Goal: Task Accomplishment & Management: Complete application form

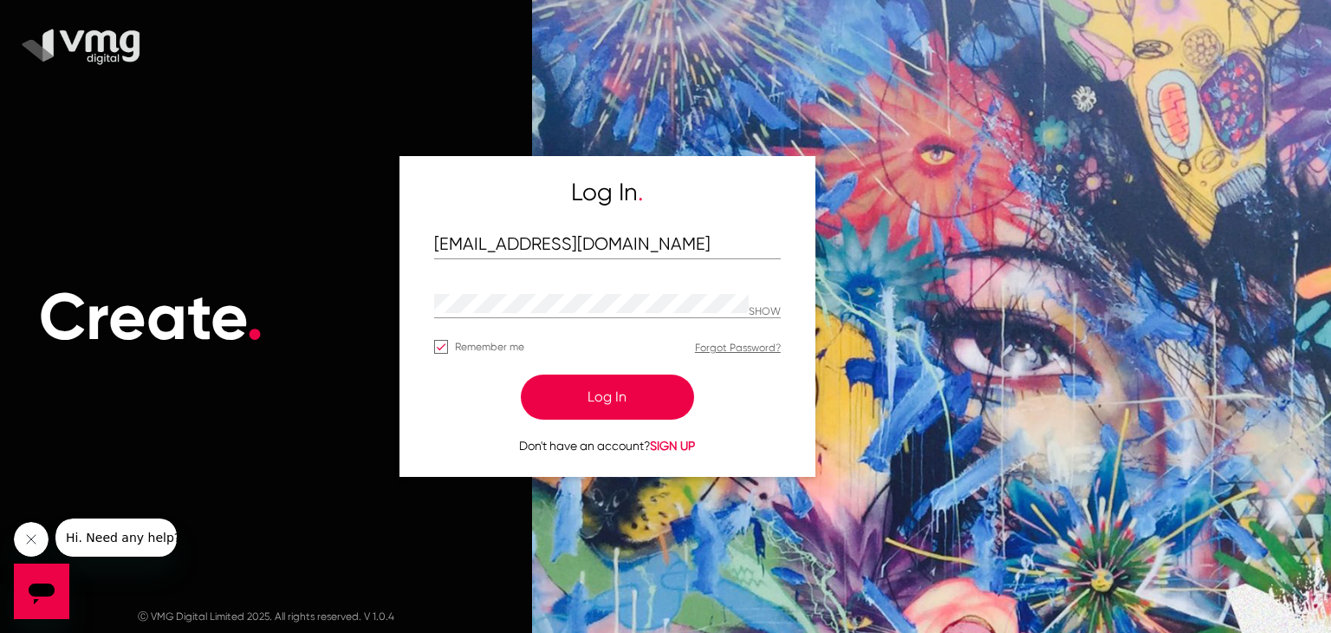
click at [605, 381] on button "Log In" at bounding box center [607, 396] width 173 height 45
click at [614, 391] on button "Log In" at bounding box center [607, 396] width 173 height 45
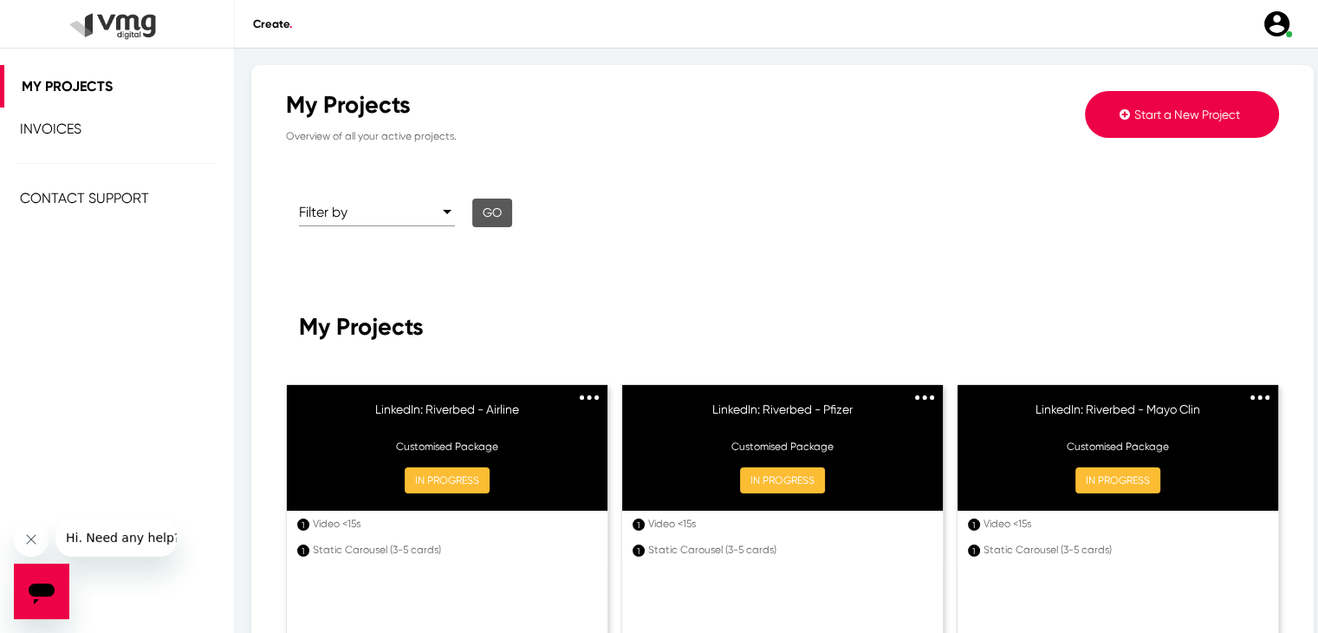
click at [1140, 112] on span "Start a New Project" at bounding box center [1188, 114] width 106 height 14
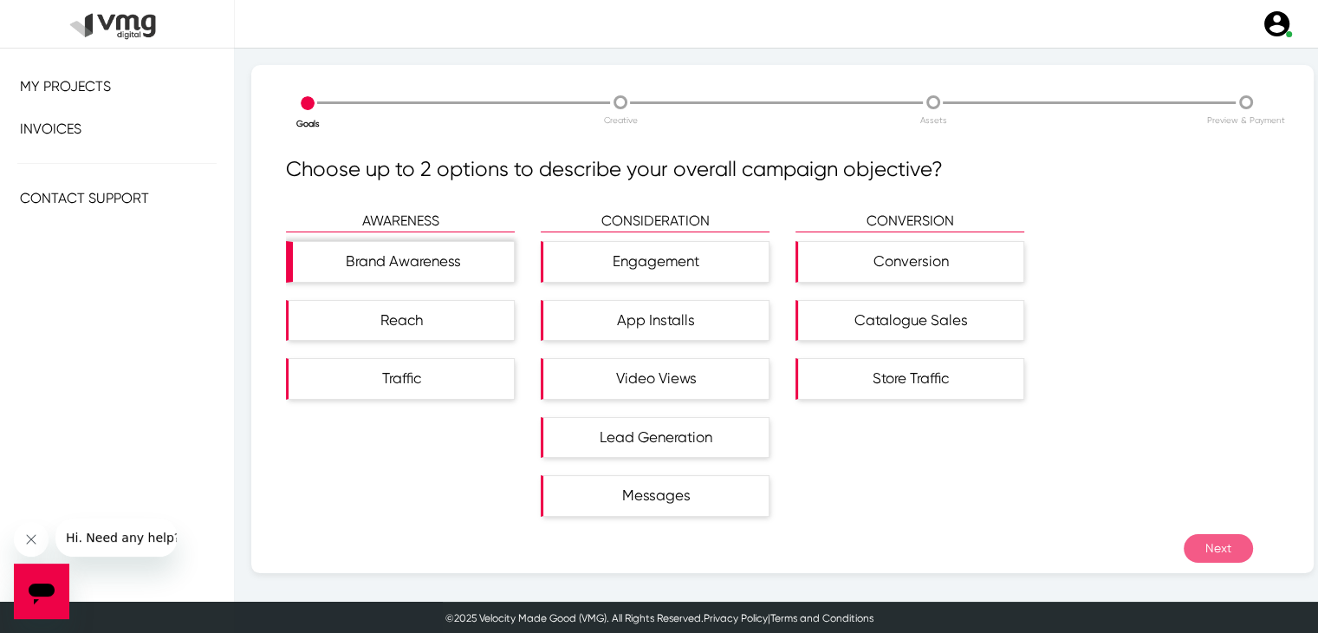
click at [469, 263] on div "Brand Awareness" at bounding box center [403, 262] width 221 height 40
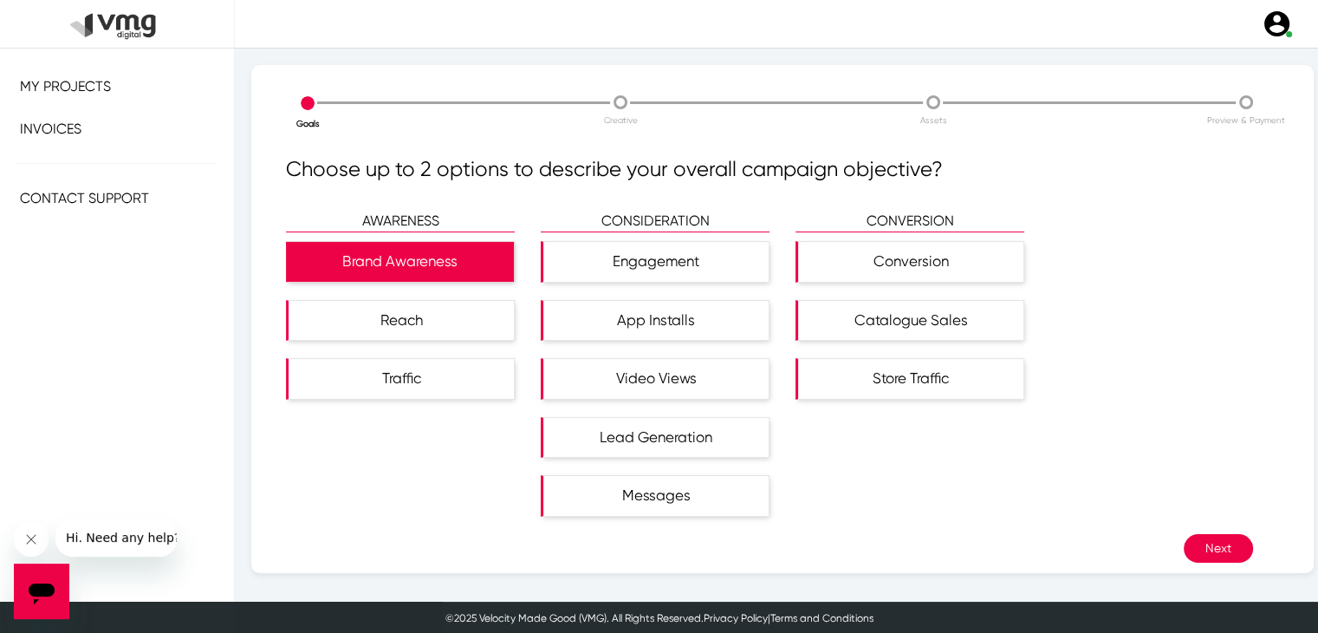
click at [1193, 534] on button "Next" at bounding box center [1218, 548] width 69 height 29
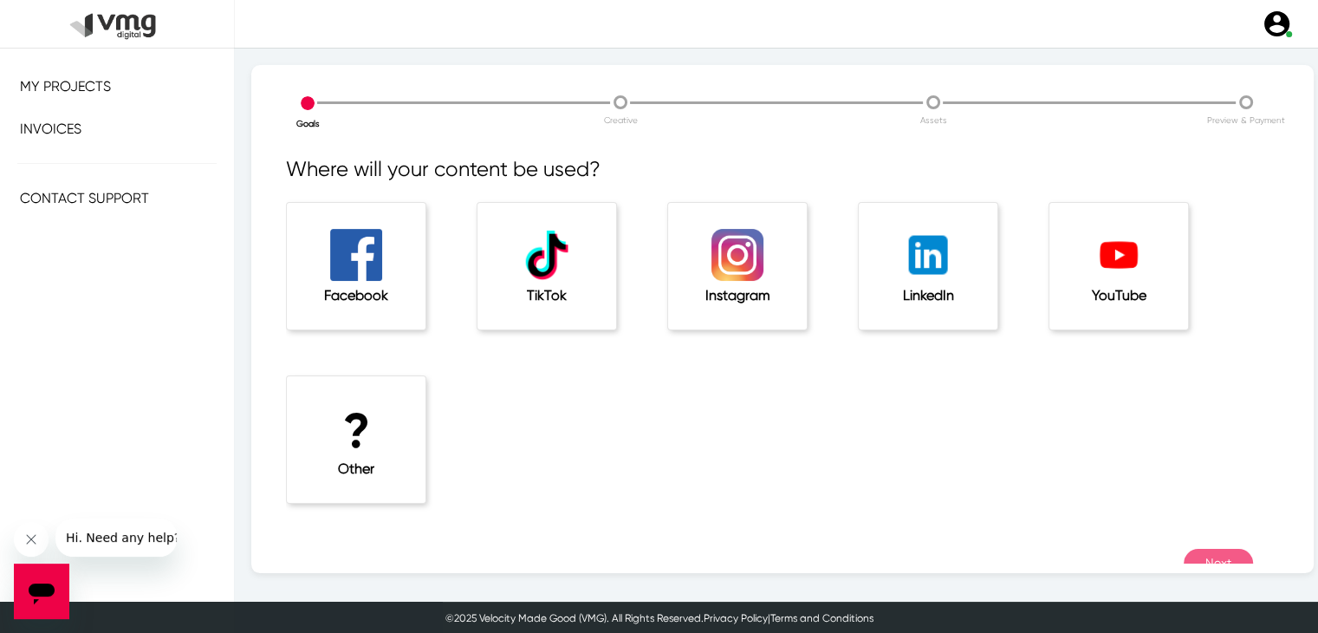
click at [884, 276] on div "LinkedIn" at bounding box center [928, 266] width 139 height 127
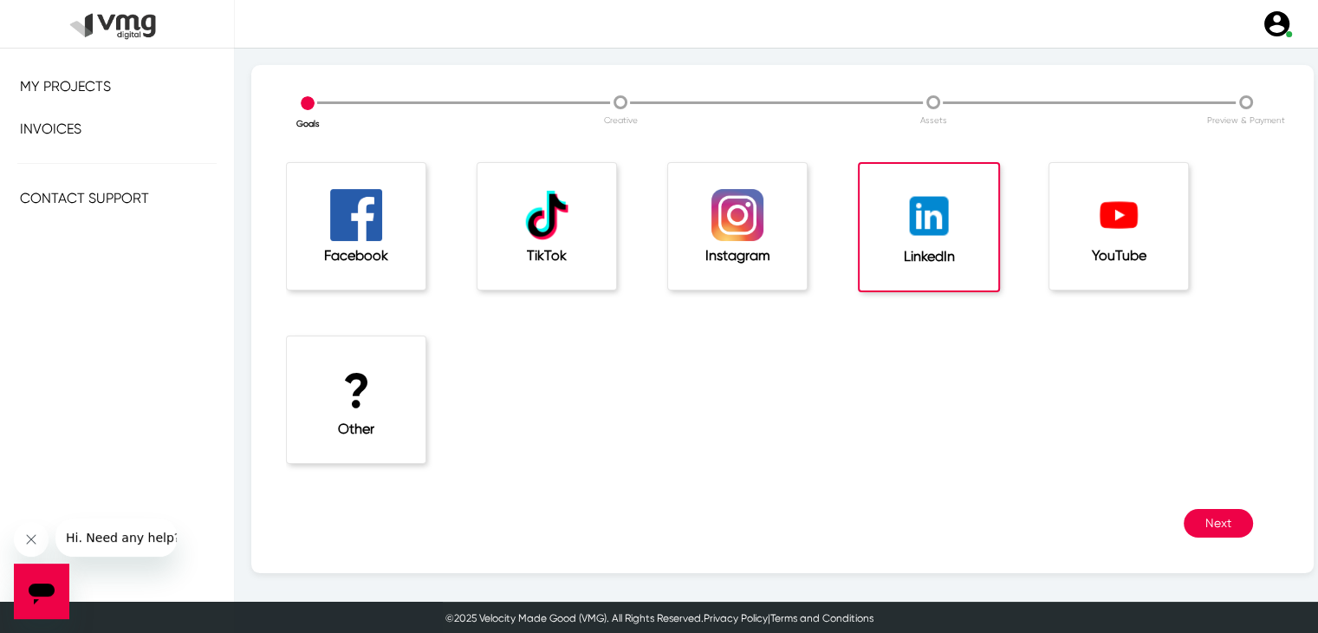
scroll to position [39, 0]
click at [1224, 535] on button "Next" at bounding box center [1218, 524] width 69 height 29
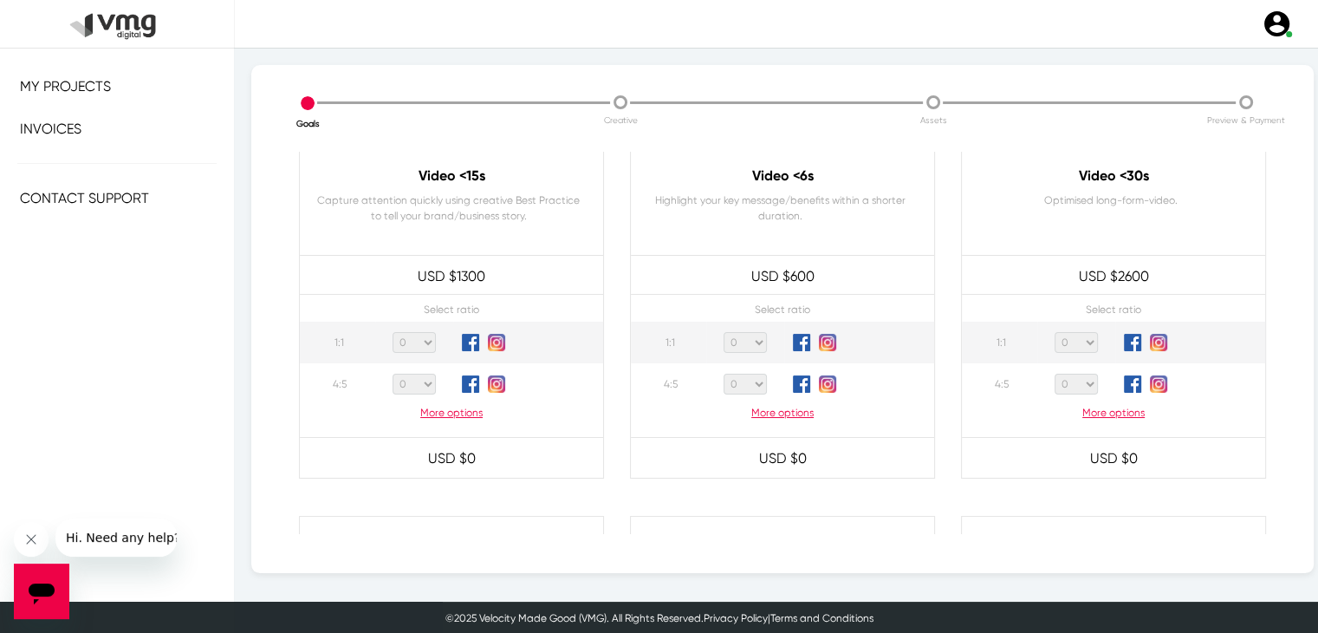
scroll to position [118, 0]
click at [1087, 417] on p "More options" at bounding box center [1113, 414] width 303 height 16
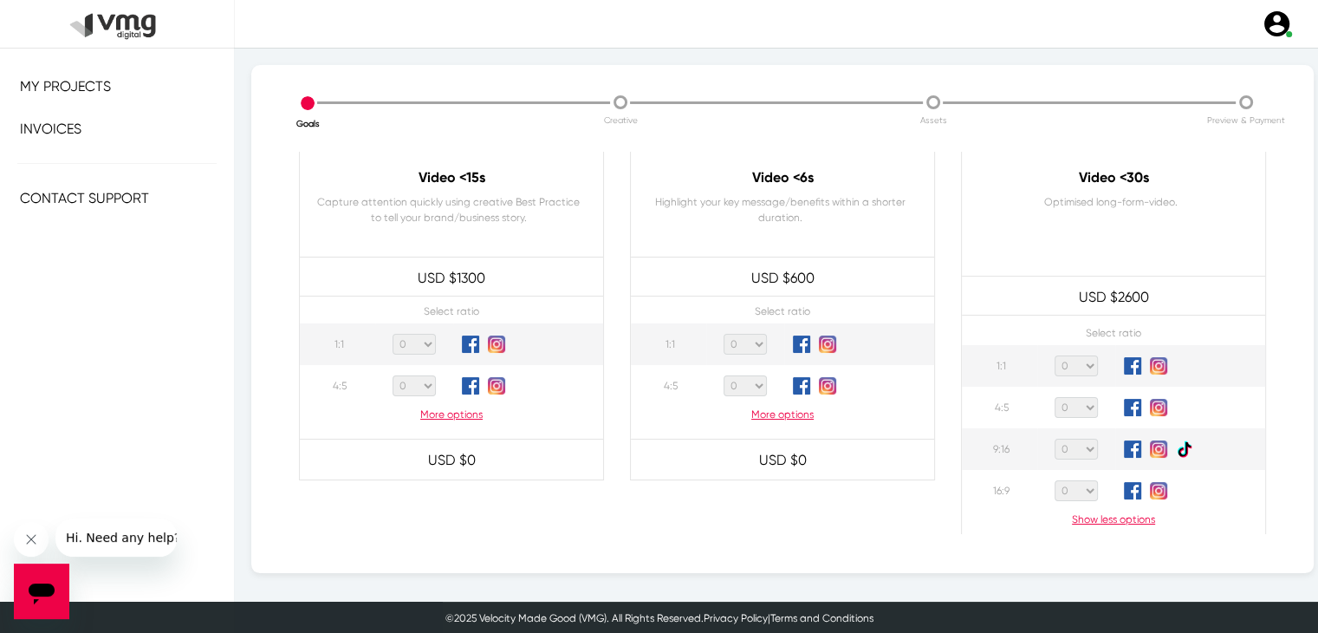
click at [1081, 486] on select "0 1 2 3 4 5 6 7 8 9 10 11 12 13 14 15 16 17 18 19 20" at bounding box center [1076, 490] width 43 height 21
select select "1"
click at [1055, 480] on select "0 1 2 3 4 5 6 7 8 9 10 11 12 13 14 15 16 17 18 19 20" at bounding box center [1076, 490] width 43 height 21
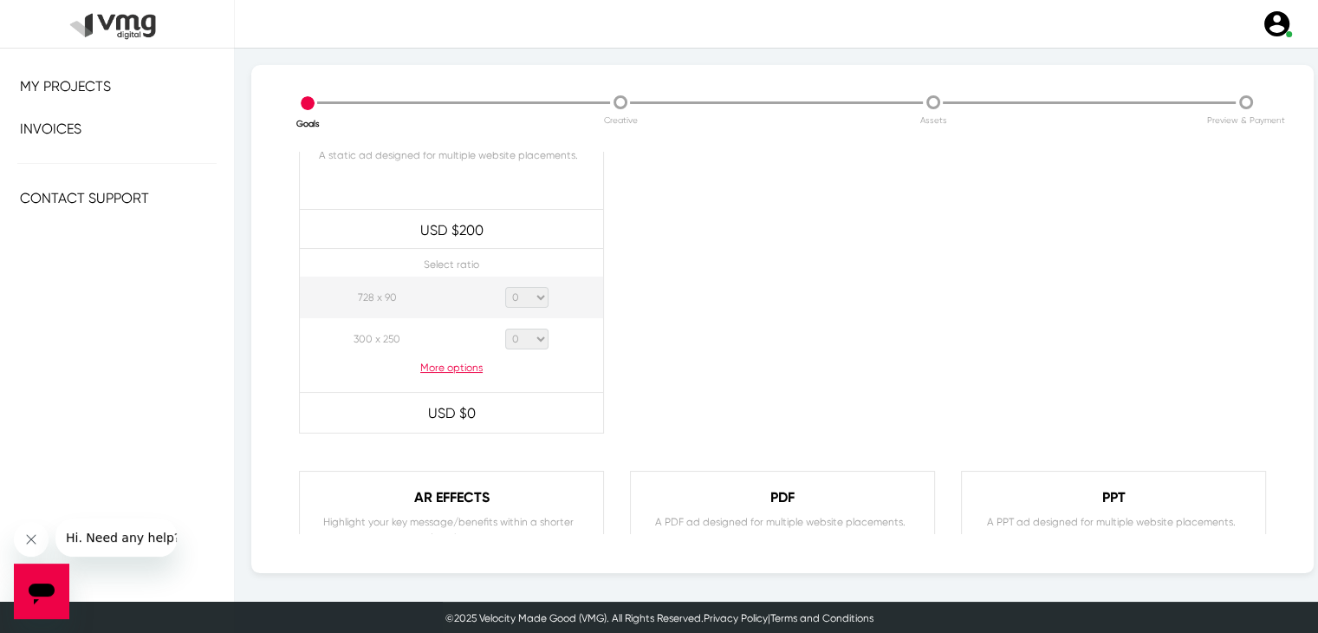
scroll to position [1702, 0]
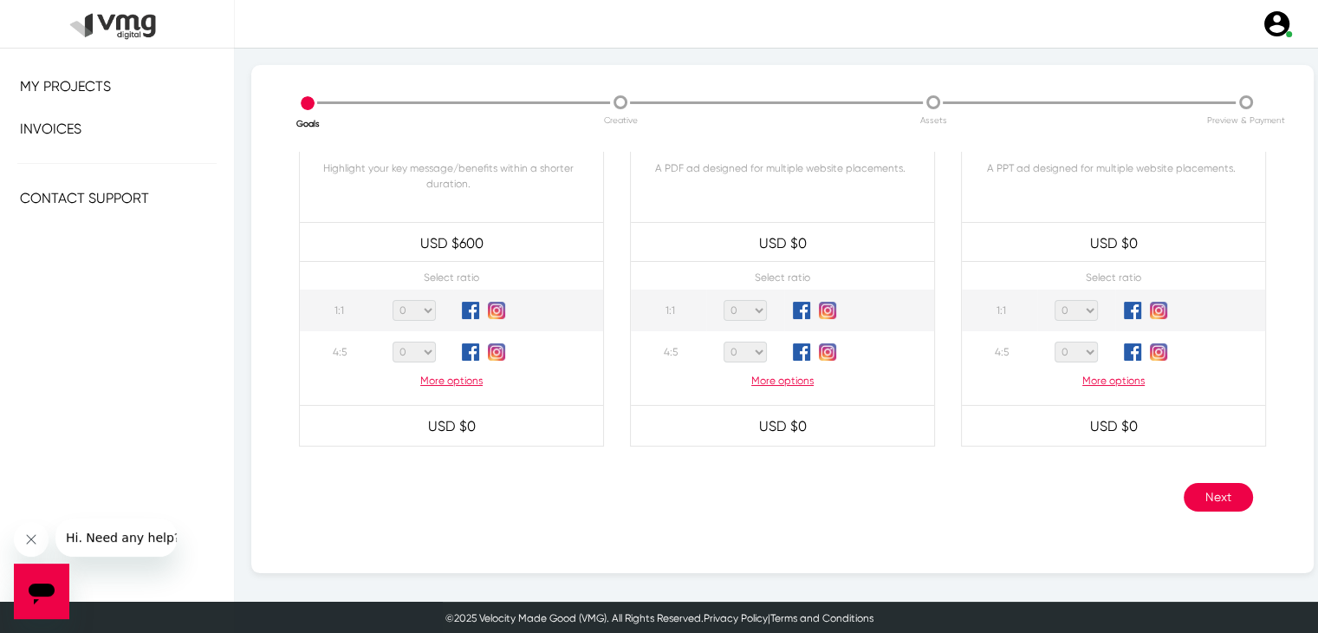
click at [1187, 483] on button "Next" at bounding box center [1218, 497] width 69 height 29
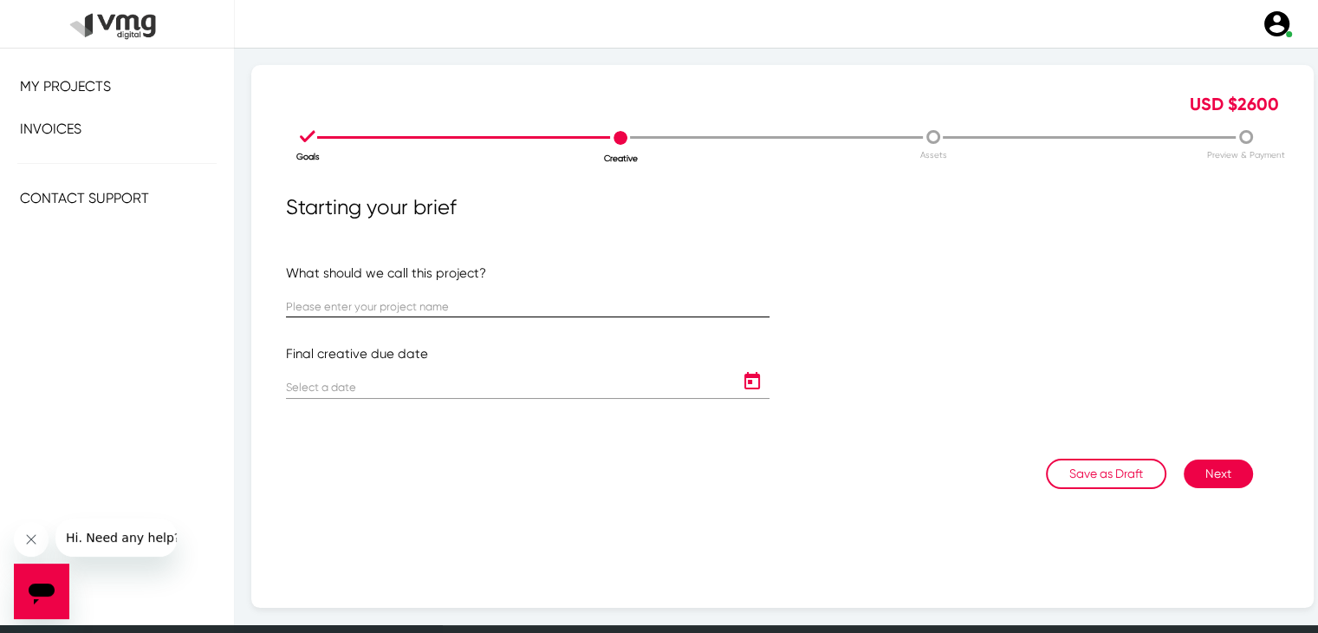
click at [669, 299] on div at bounding box center [528, 300] width 484 height 34
type input "LinkedIn: [GEOGRAPHIC_DATA] Tobacco - Follow Us Ad"
click at [742, 384] on icon "Open calendar" at bounding box center [752, 381] width 28 height 21
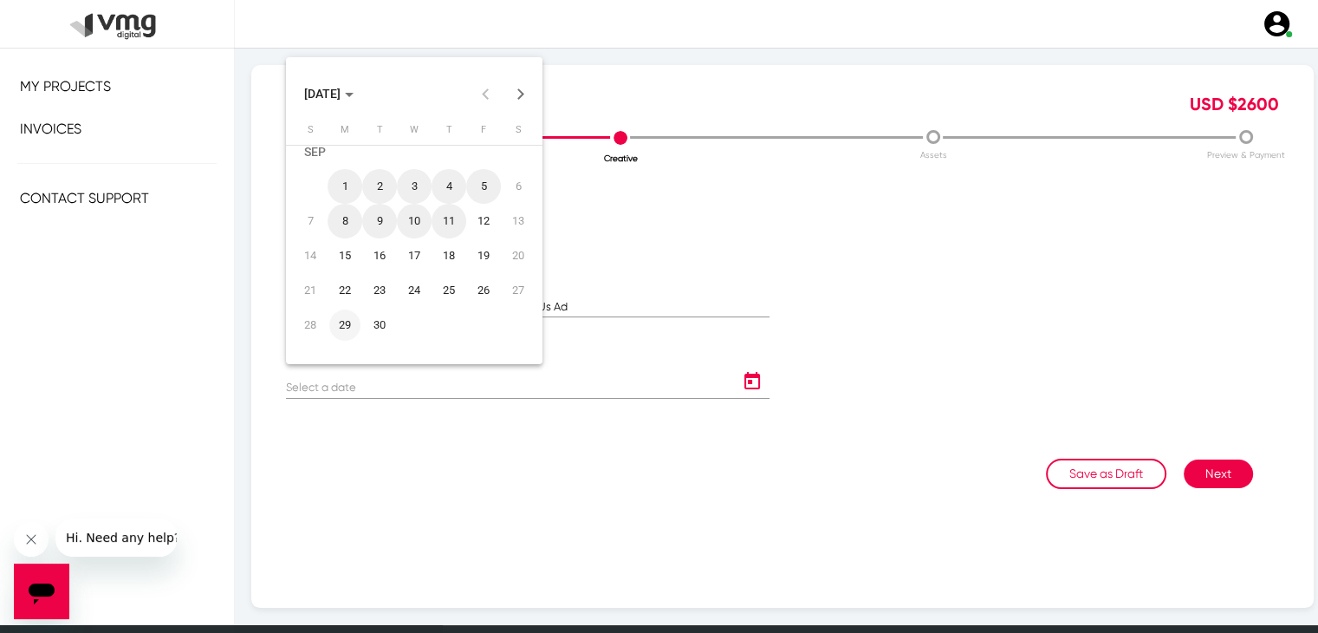
click at [351, 323] on div "29" at bounding box center [344, 324] width 31 height 31
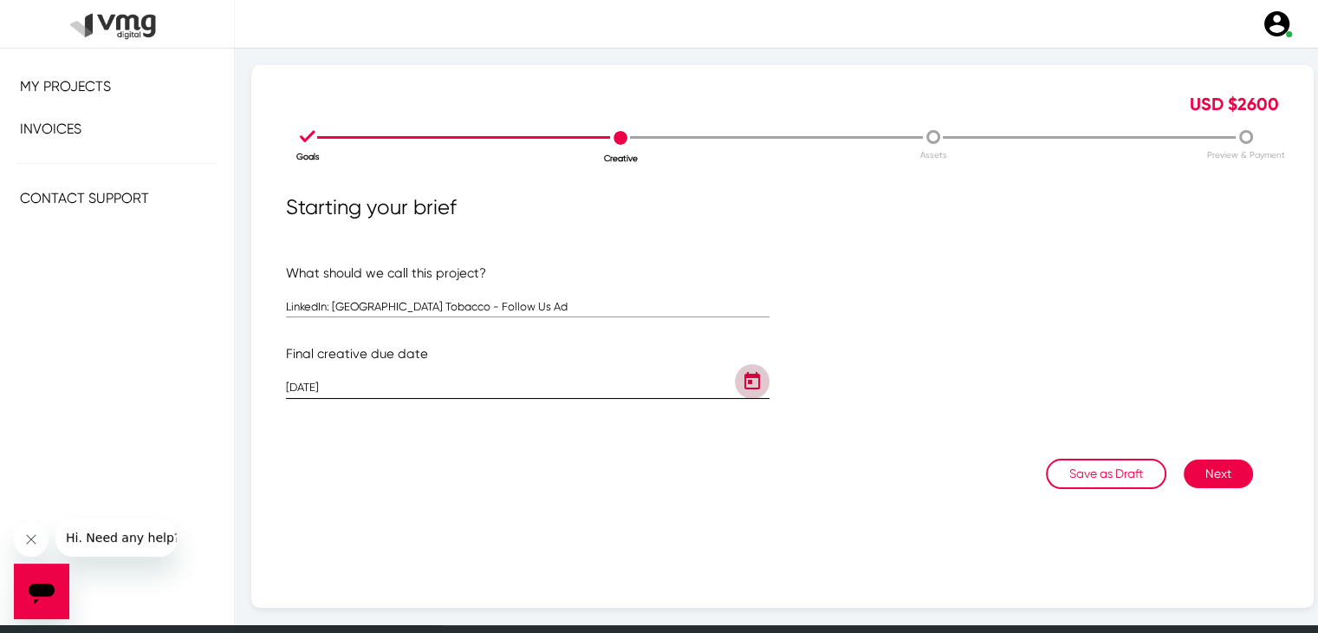
click at [751, 380] on icon "Open calendar" at bounding box center [752, 381] width 28 height 21
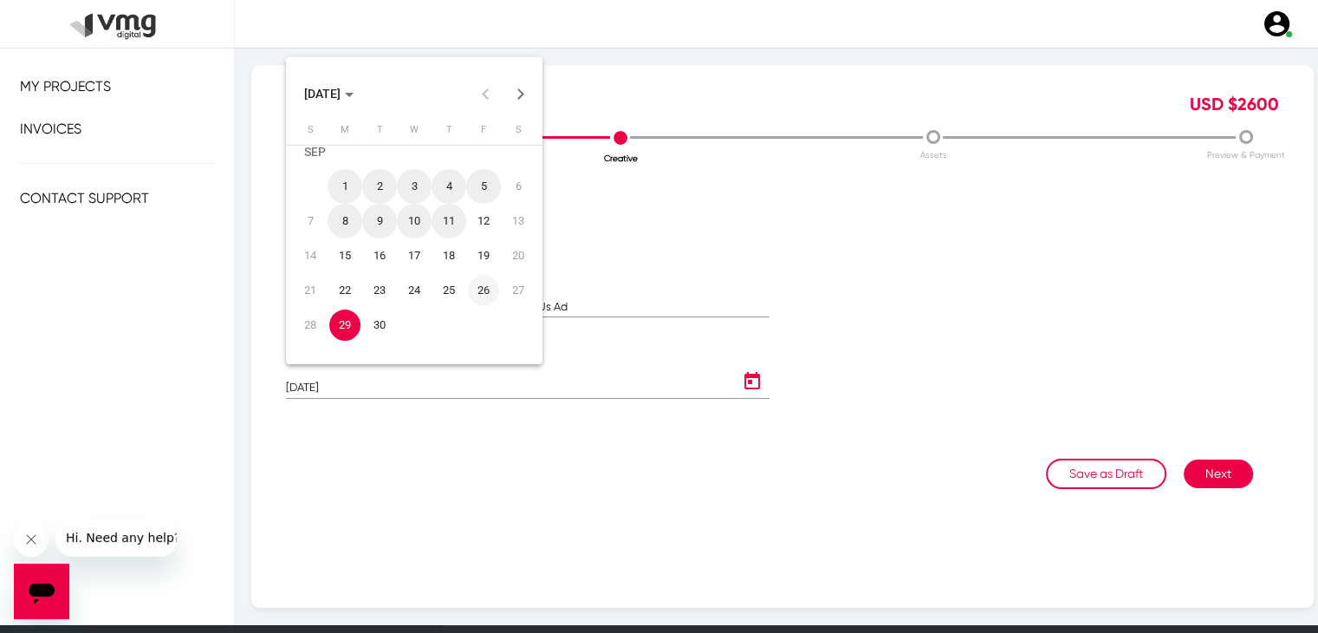
click at [475, 296] on div "26" at bounding box center [483, 290] width 31 height 31
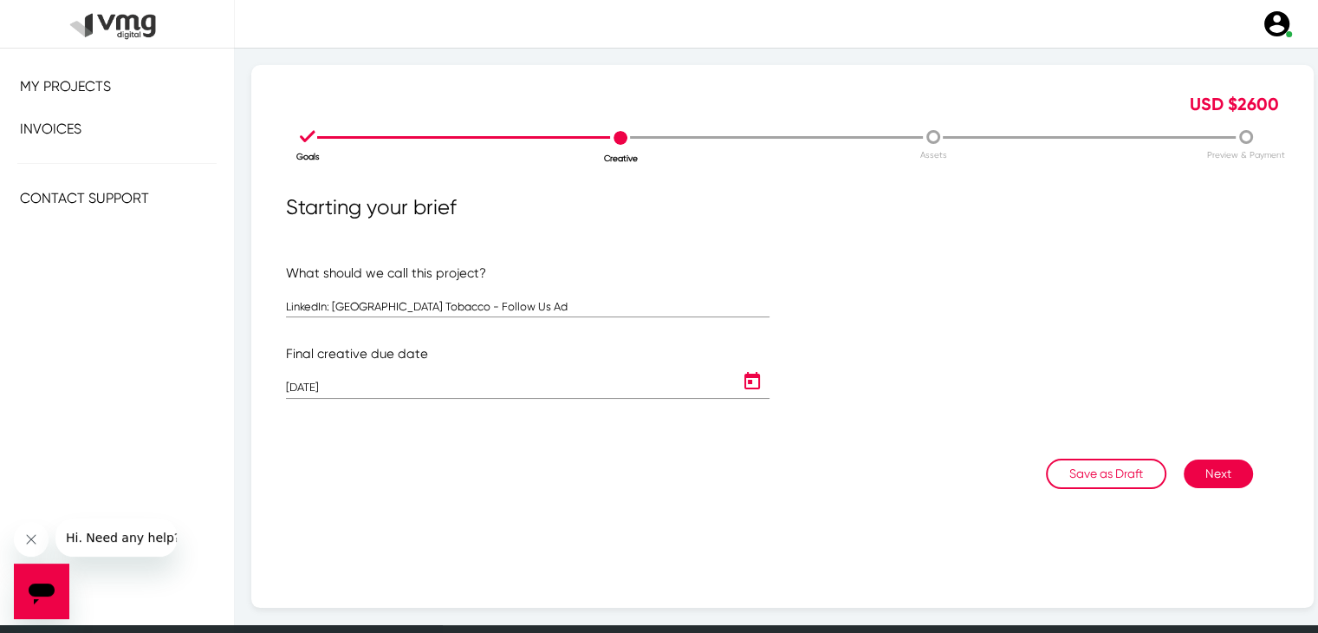
type input "[DATE]"
click at [1217, 473] on button "Next" at bounding box center [1218, 473] width 69 height 29
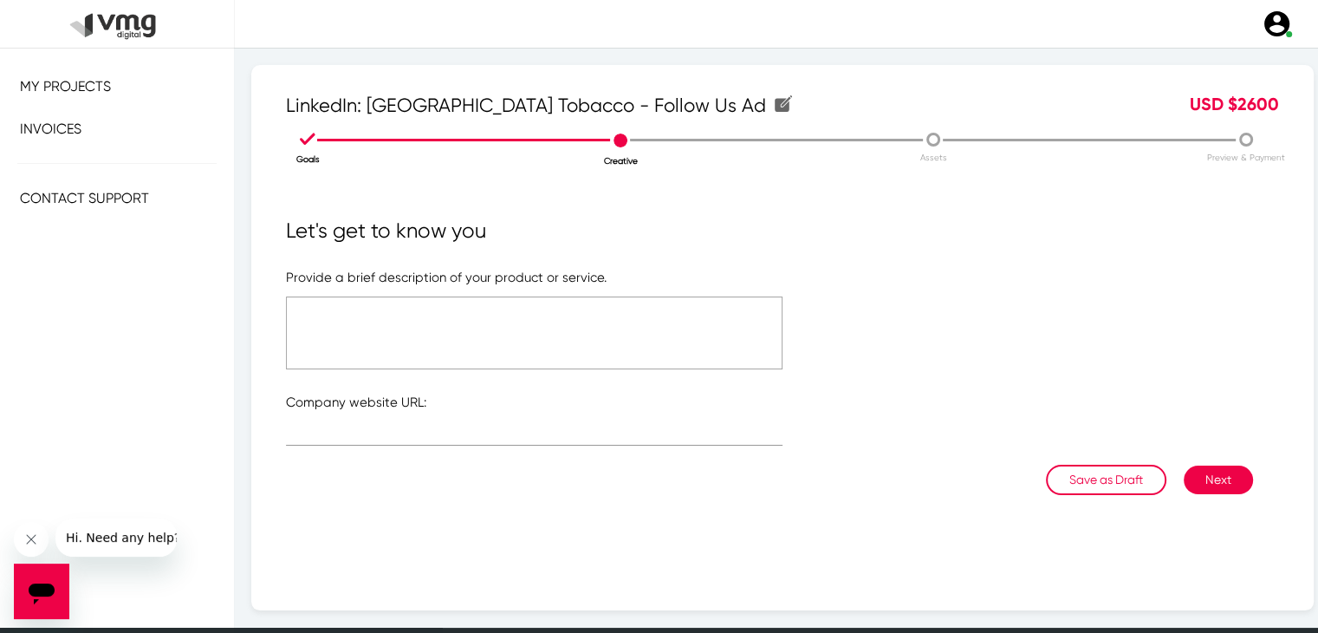
click at [608, 338] on textarea at bounding box center [534, 332] width 497 height 73
type textarea "Please see brief"
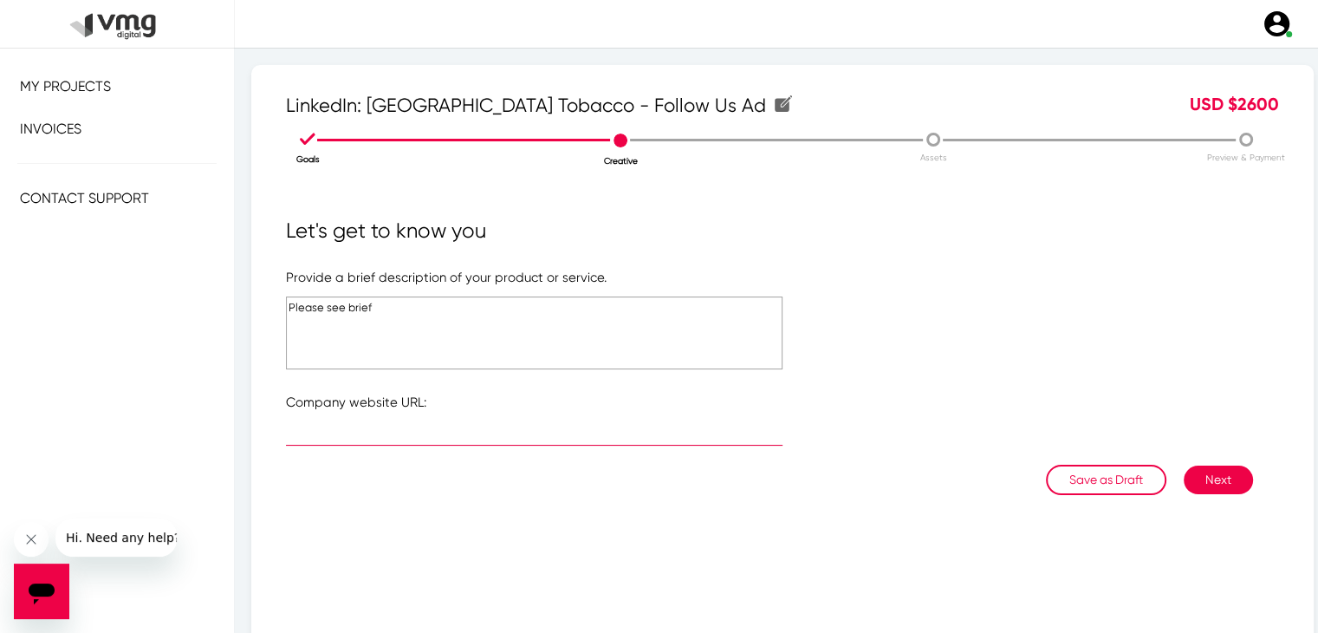
click at [489, 436] on input "text" at bounding box center [534, 435] width 497 height 13
paste input "[URL][DOMAIN_NAME]"
type input "[URL][DOMAIN_NAME]"
click at [1224, 482] on button "Next" at bounding box center [1218, 479] width 69 height 29
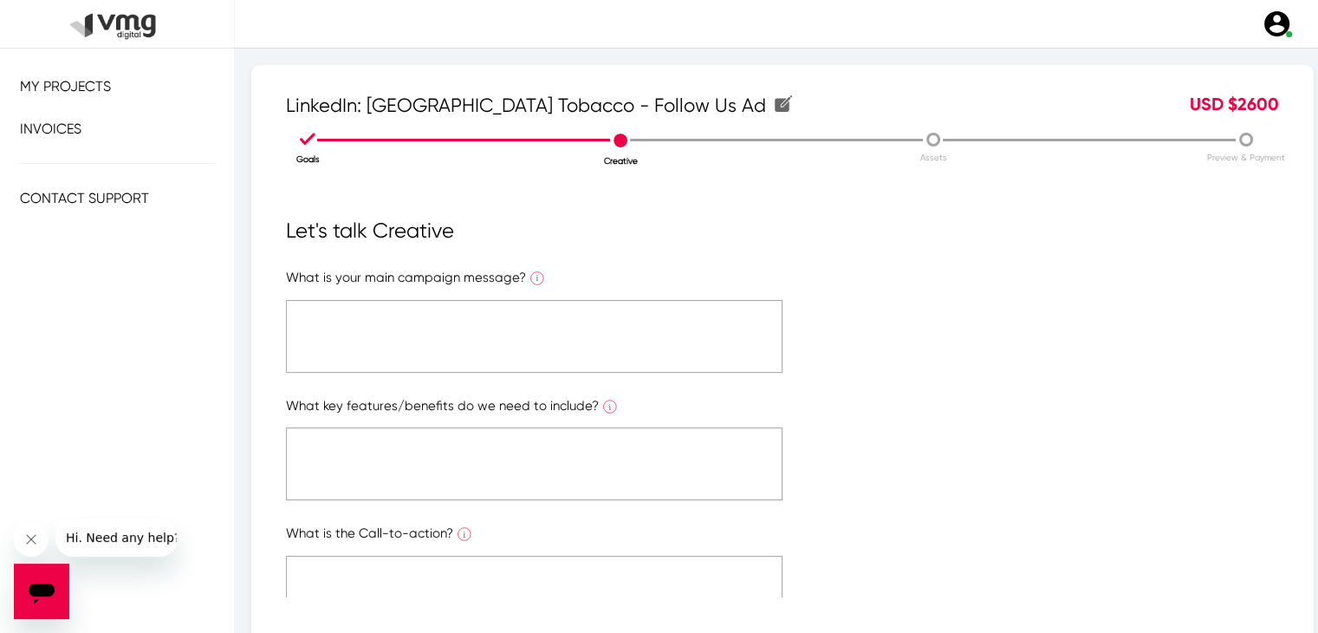
click at [504, 313] on textarea at bounding box center [534, 336] width 497 height 73
type textarea "P"
type textarea "p"
type textarea "-"
click at [501, 450] on textarea at bounding box center [534, 463] width 497 height 73
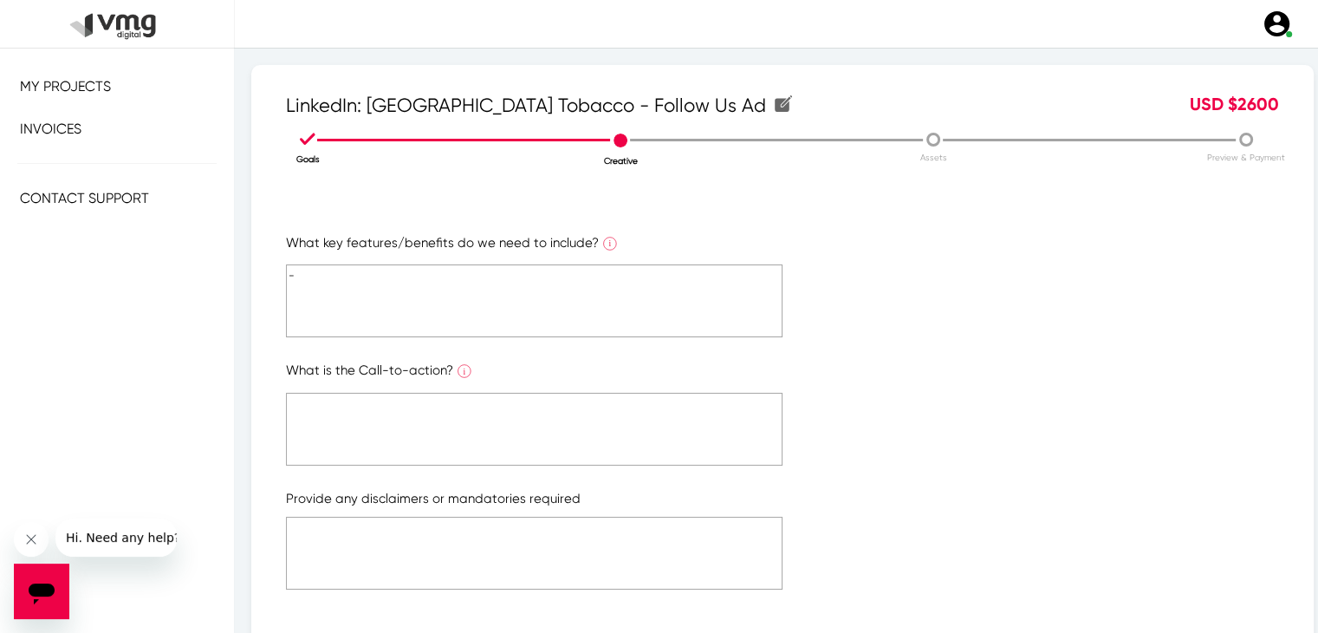
type textarea "-"
click at [501, 450] on textarea at bounding box center [534, 429] width 497 height 73
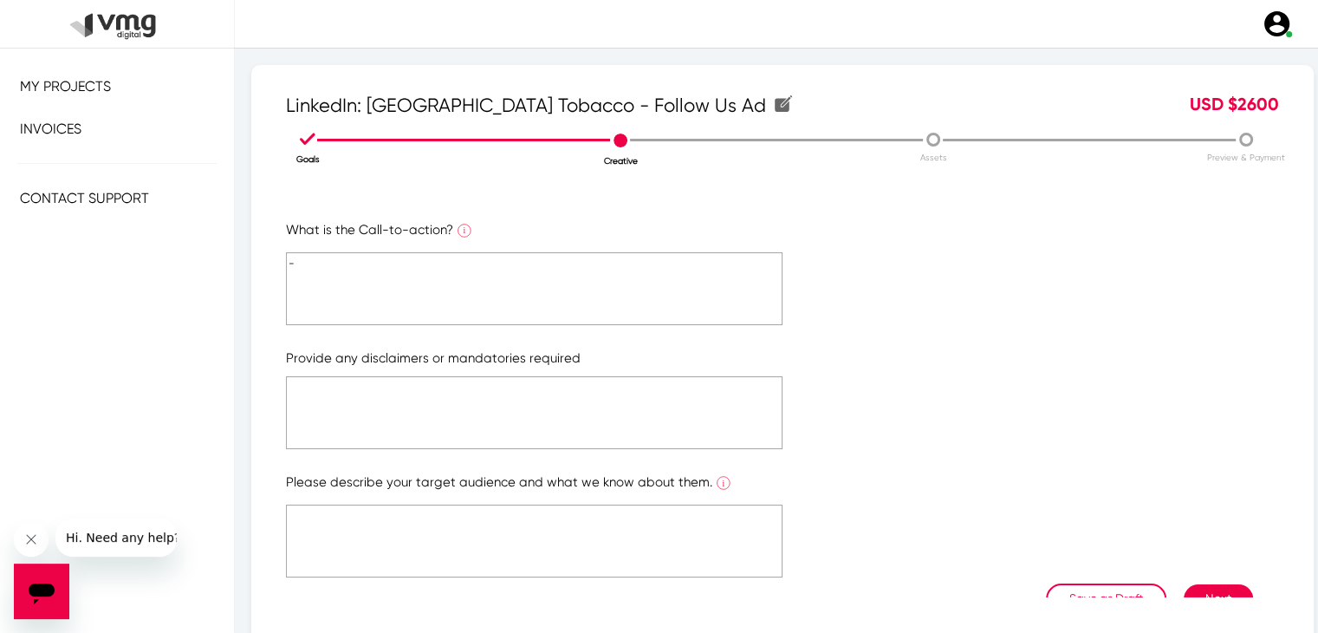
scroll to position [304, 0]
type textarea "-"
click at [490, 414] on textarea at bounding box center [534, 411] width 497 height 73
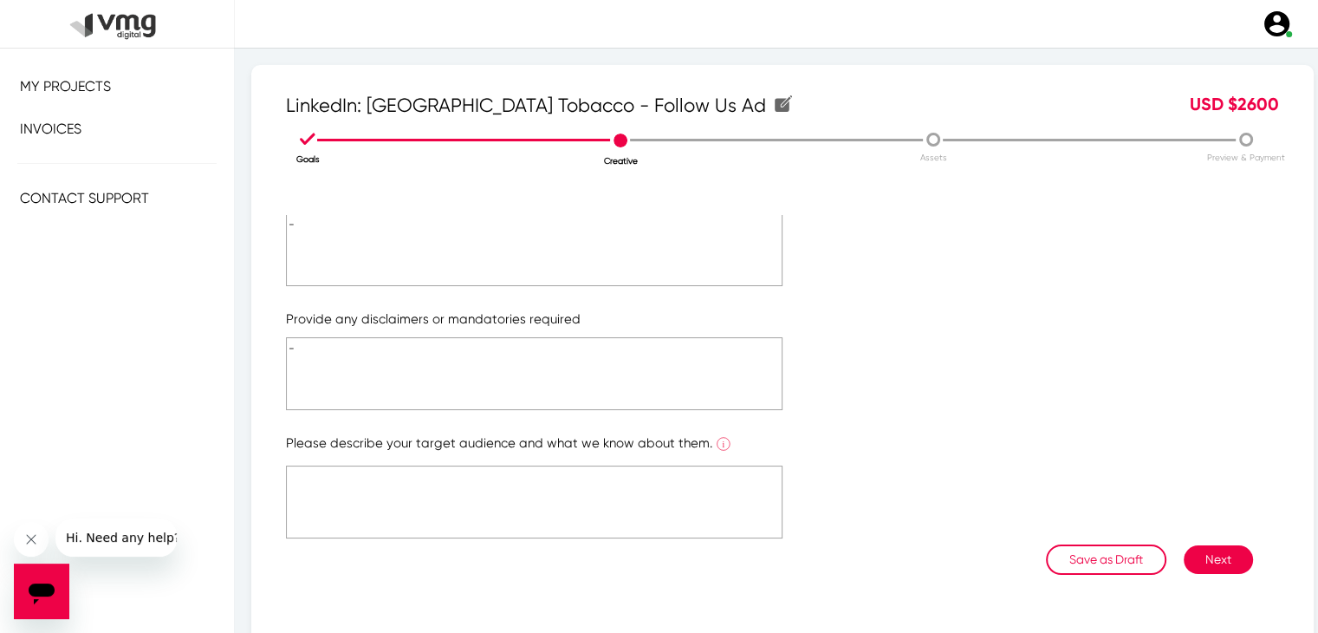
type textarea "-"
click at [490, 499] on textarea at bounding box center [534, 501] width 497 height 73
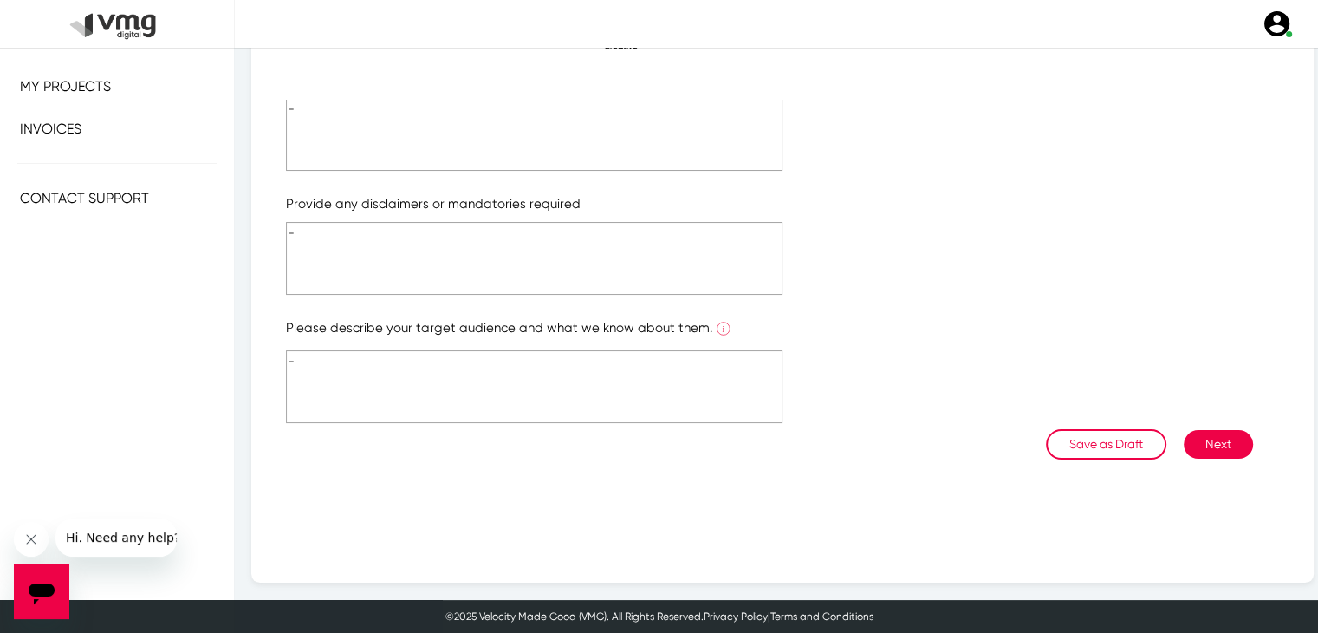
type textarea "-"
click at [1186, 434] on button "Next" at bounding box center [1218, 444] width 69 height 29
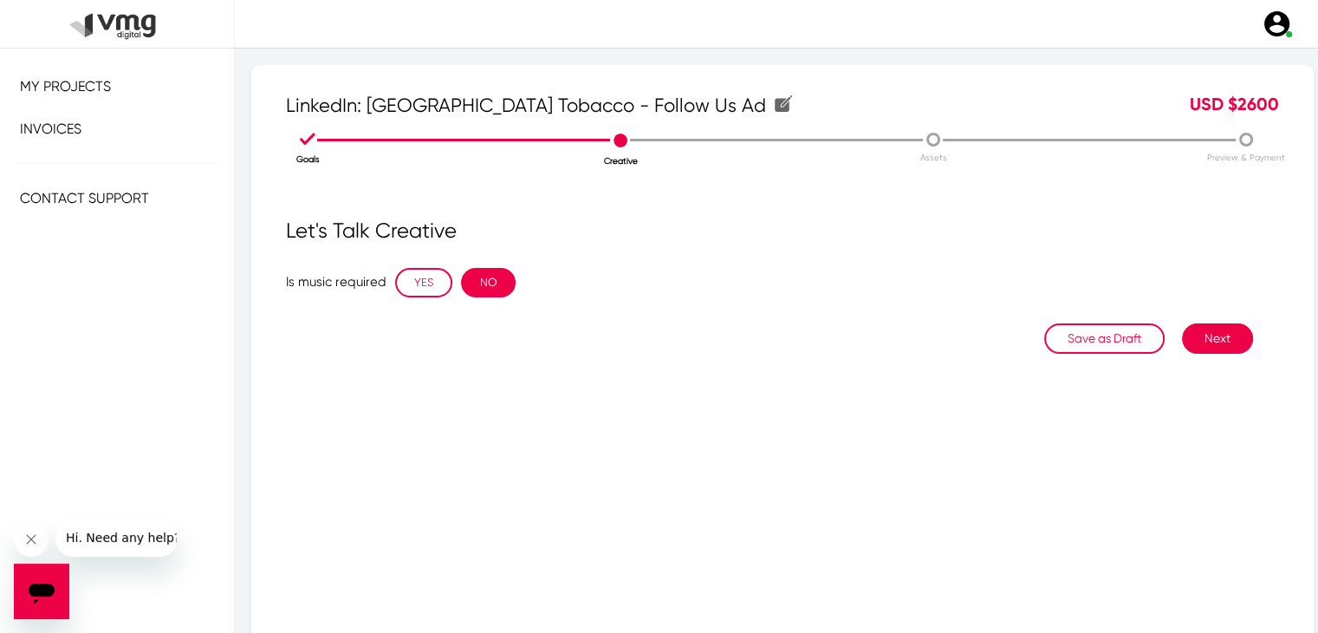
click at [496, 283] on button "NO" at bounding box center [488, 282] width 55 height 29
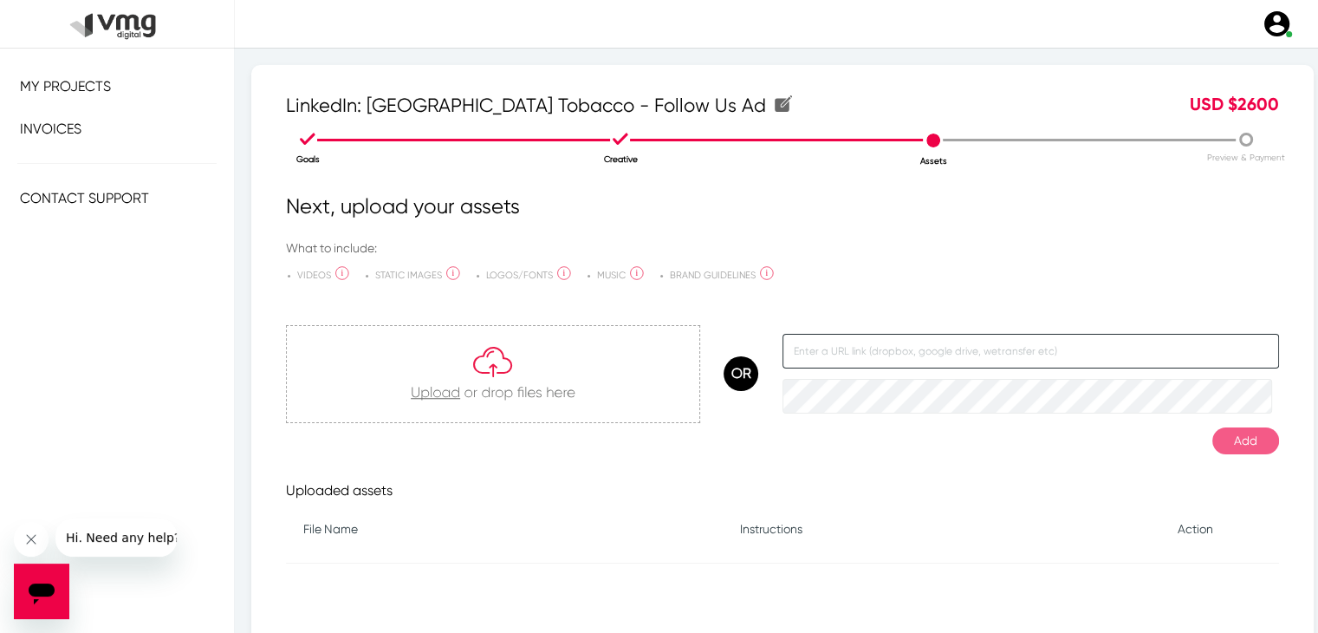
paste input "[URL][DOMAIN_NAME]"
click at [894, 346] on input "[URL][DOMAIN_NAME]" at bounding box center [1031, 351] width 497 height 35
type input "[URL][DOMAIN_NAME]"
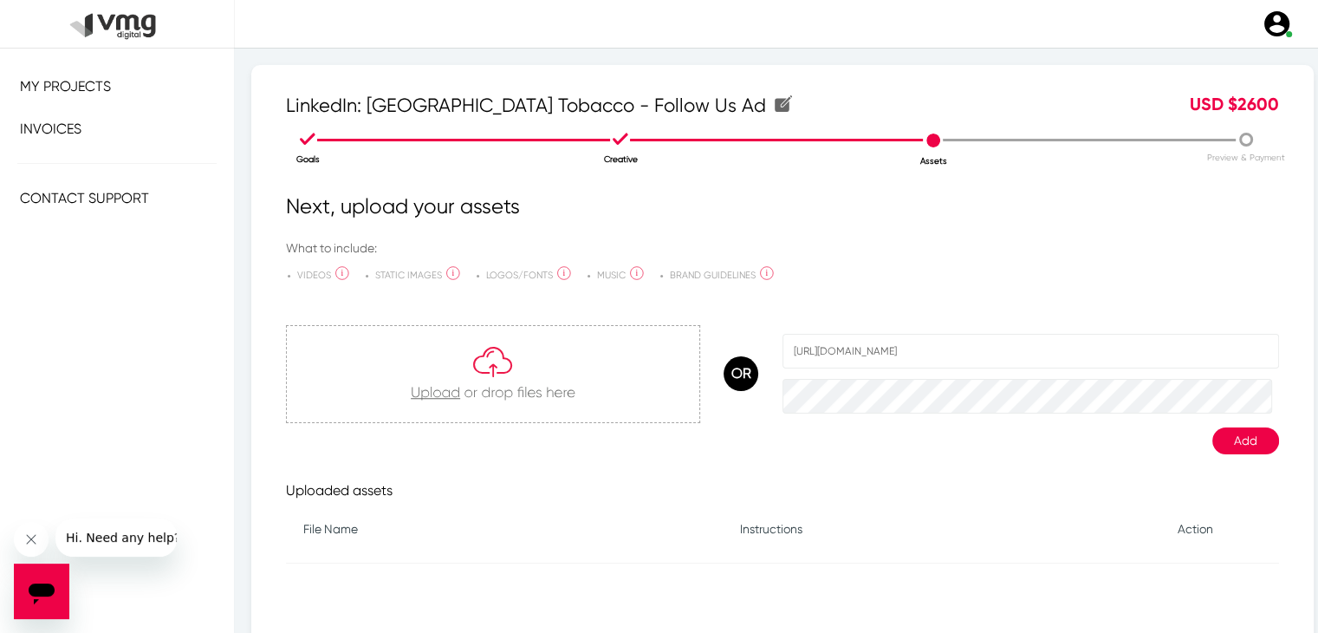
click at [1258, 445] on button "Add" at bounding box center [1246, 440] width 67 height 27
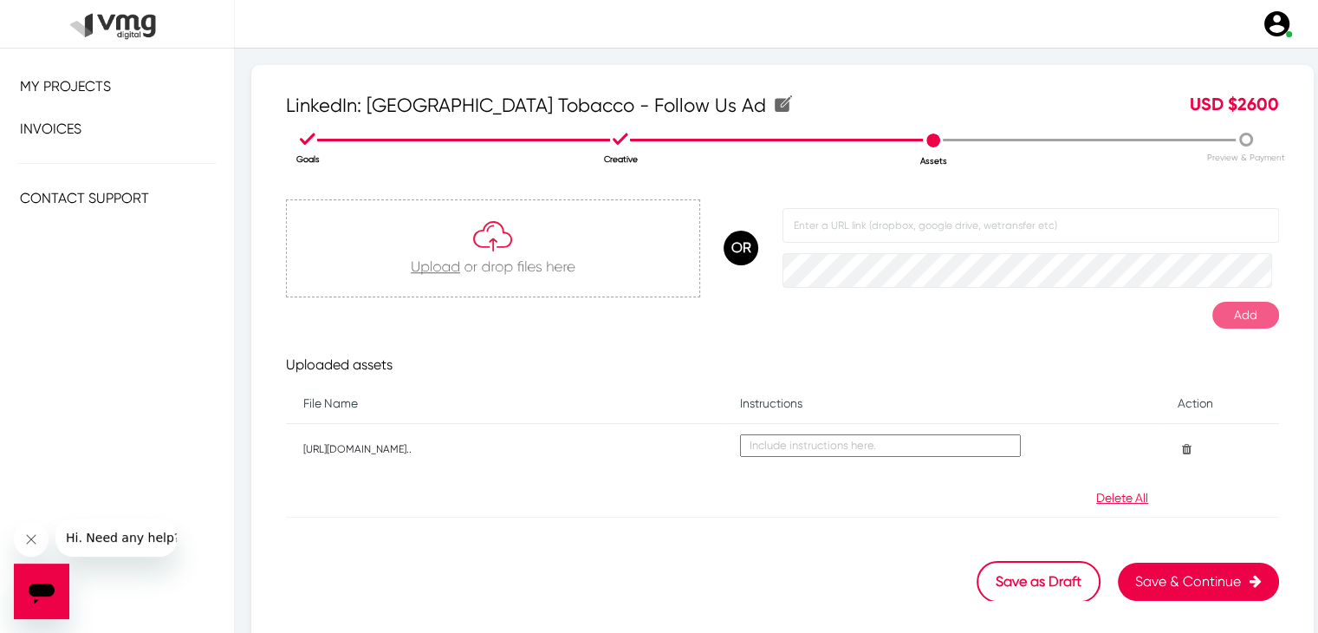
click at [1170, 581] on button "Save & Continue" at bounding box center [1198, 582] width 161 height 38
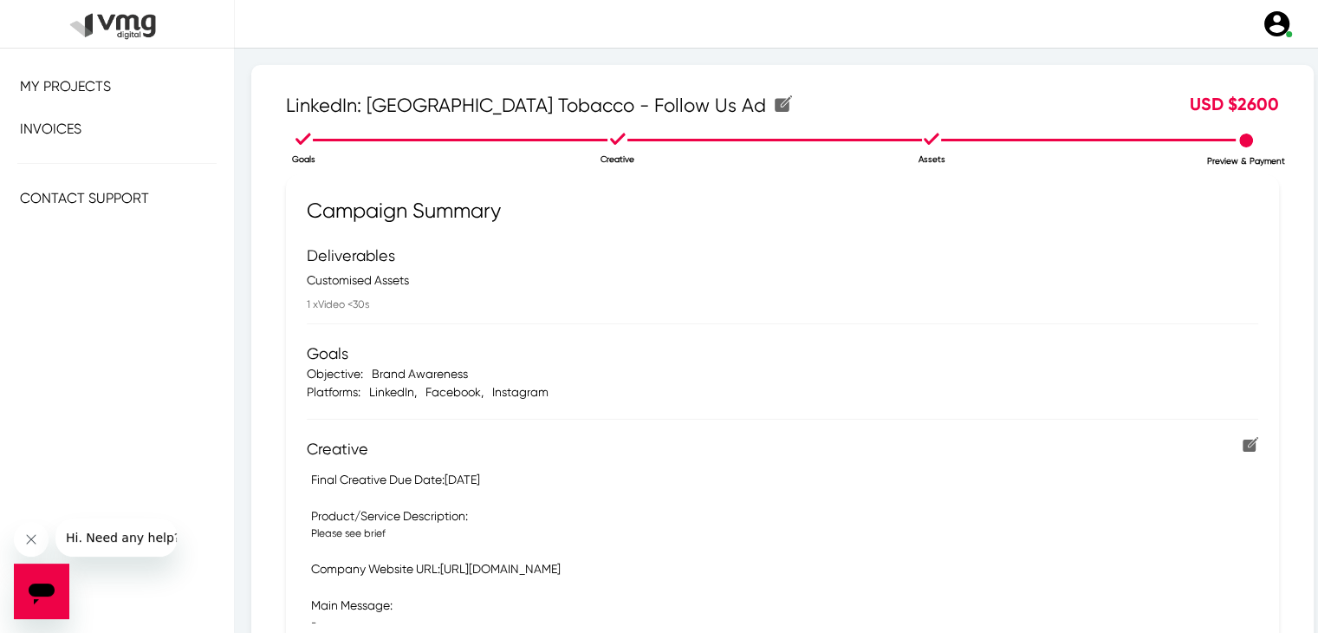
scroll to position [639, 0]
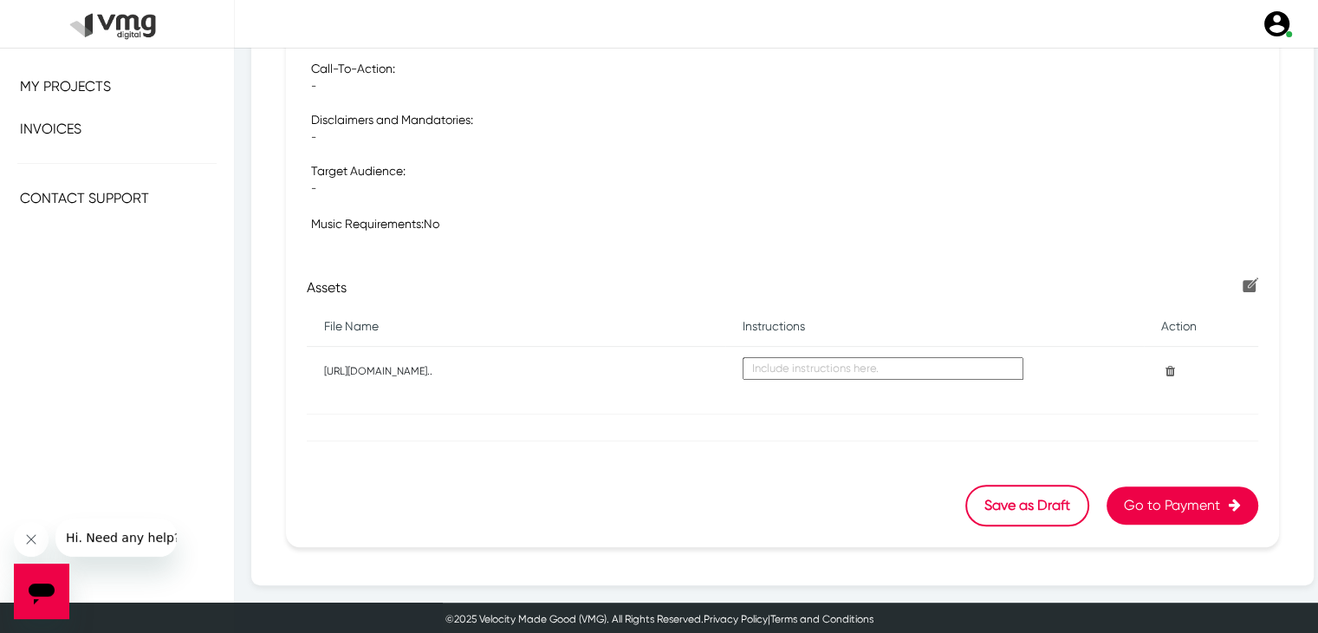
click at [1144, 507] on button "Go to Payment" at bounding box center [1183, 505] width 152 height 38
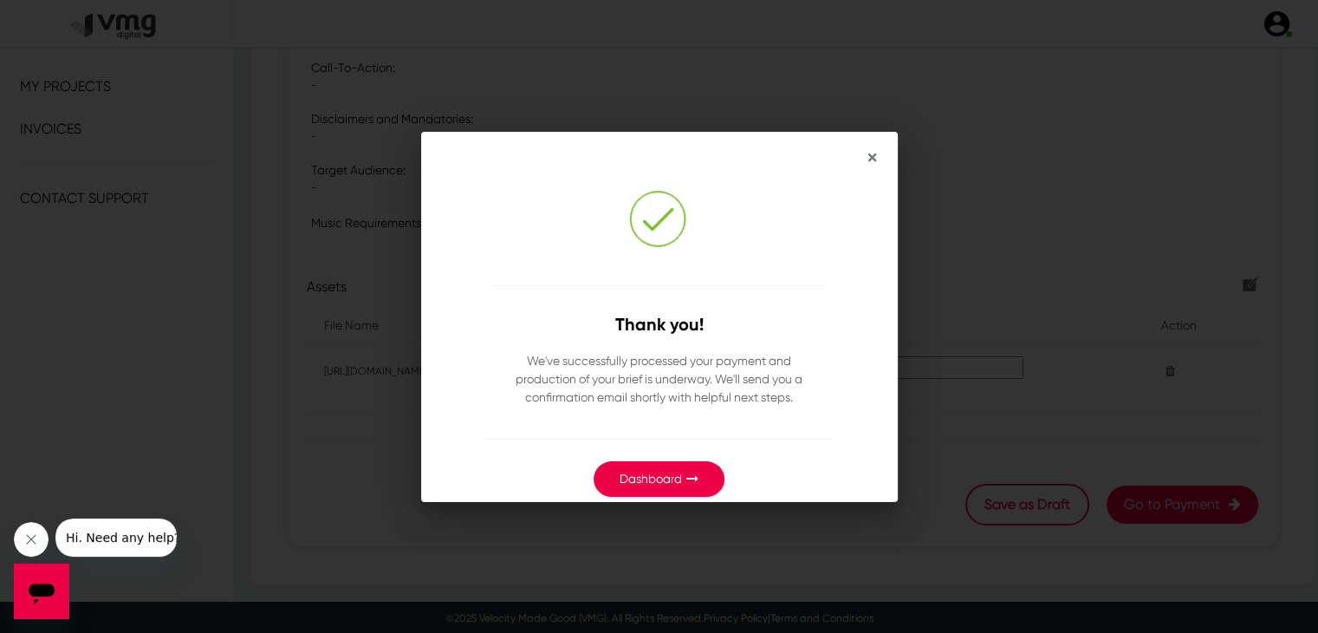
click at [869, 158] on span "×" at bounding box center [873, 158] width 10 height 24
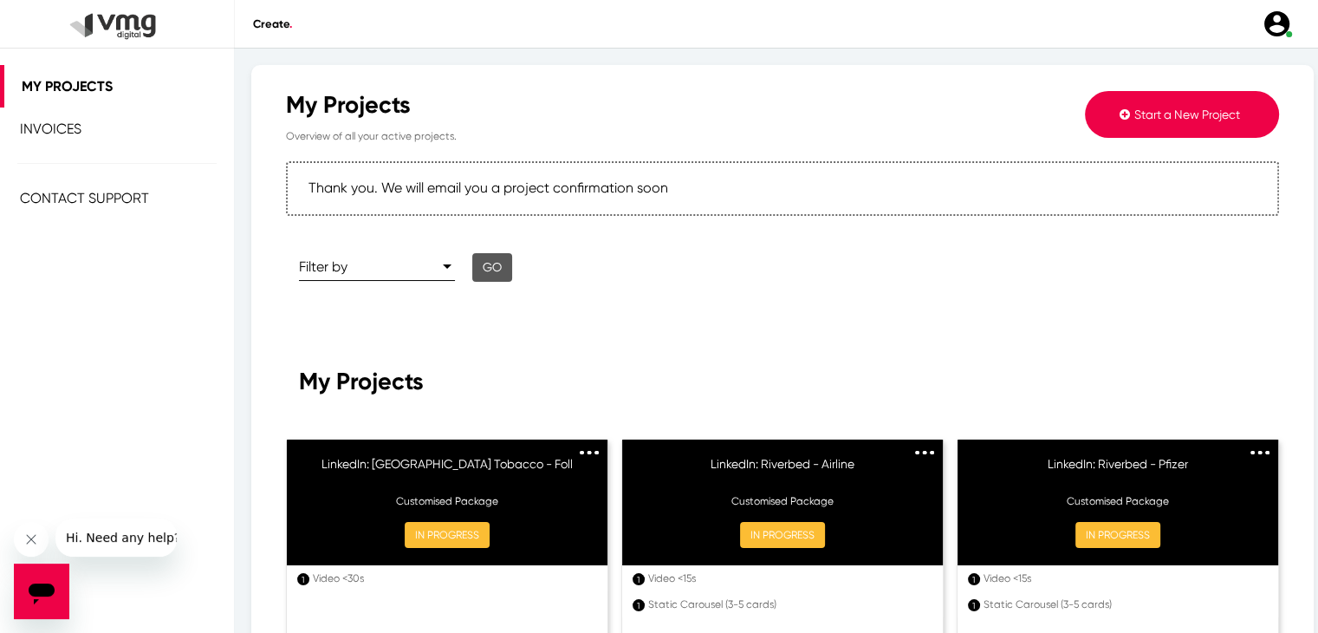
scroll to position [100, 0]
